Goal: Navigation & Orientation: Find specific page/section

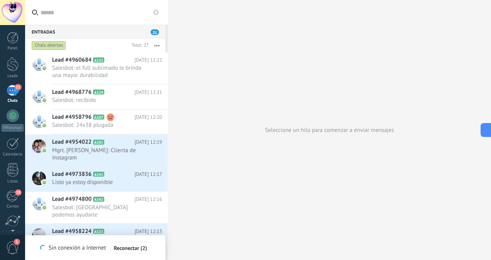
scroll to position [12, 0]
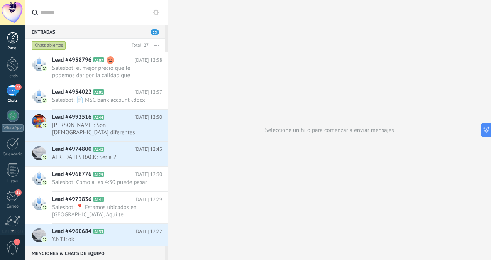
click at [8, 40] on div at bounding box center [13, 38] width 12 height 12
